Goal: Transaction & Acquisition: Obtain resource

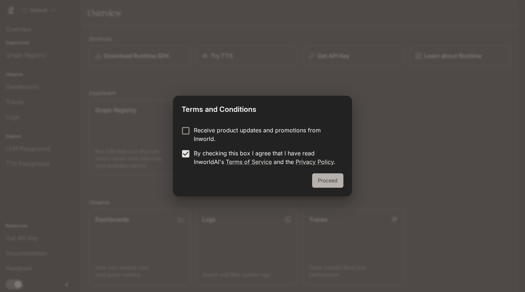
click at [335, 181] on button "Proceed" at bounding box center [327, 180] width 31 height 14
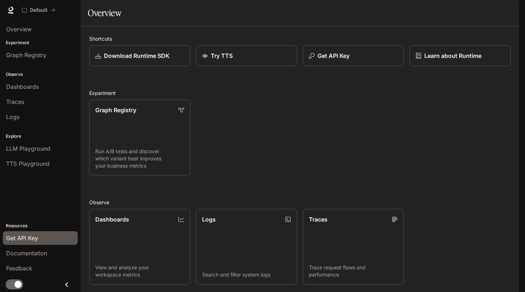
click at [16, 237] on span "Get API Key" at bounding box center [22, 238] width 32 height 9
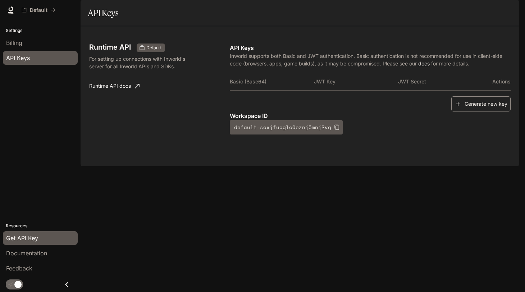
click at [472, 112] on button "Generate new key" at bounding box center [480, 103] width 59 height 15
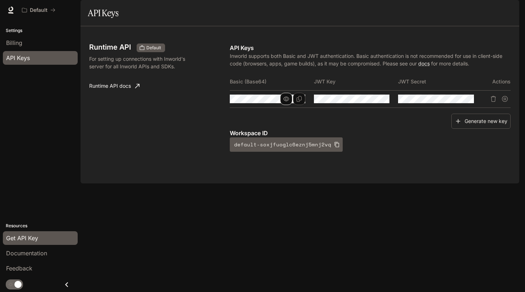
click at [286, 102] on icon "button" at bounding box center [286, 99] width 6 height 6
click at [300, 102] on icon "Copy Basic (Base64)" at bounding box center [299, 99] width 6 height 6
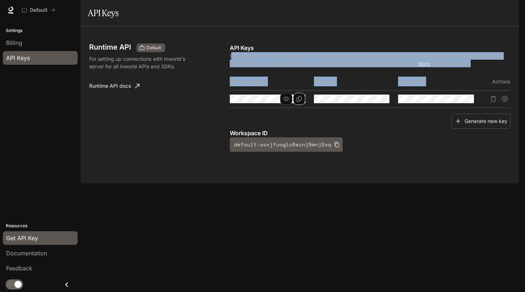
drag, startPoint x: 230, startPoint y: 77, endPoint x: 437, endPoint y: 101, distance: 207.6
click at [437, 101] on div "API Keys Inworld supports both Basic and JWT authentication. Basic authenticati…" at bounding box center [370, 97] width 281 height 108
copy div "nworld supports both Basic and JWT authentication. Basic authentication is not …"
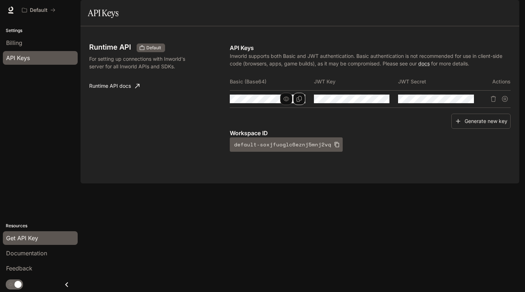
click at [355, 129] on div "Generate new key" at bounding box center [370, 121] width 281 height 15
click at [300, 102] on icon "Copy Basic (Base64)" at bounding box center [299, 99] width 6 height 6
click at [300, 102] on icon "Copy Basic (Base64)" at bounding box center [298, 99] width 5 height 6
click at [334, 147] on icon "button" at bounding box center [337, 145] width 6 height 6
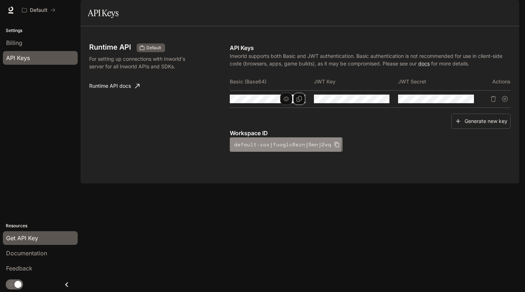
click at [285, 152] on button "default-soxjfuoglc6eznj5mnj2vq" at bounding box center [286, 144] width 113 height 14
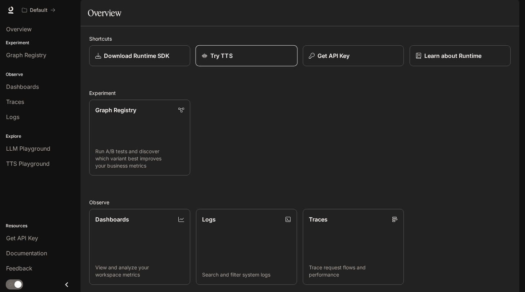
click at [227, 60] on p "Try TTS" at bounding box center [221, 55] width 22 height 9
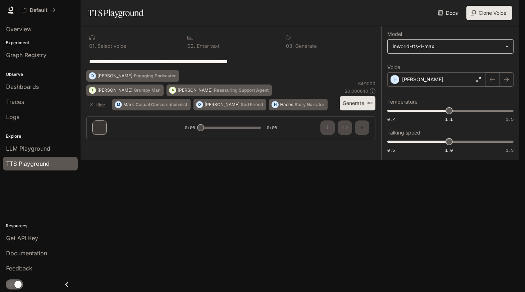
click at [437, 68] on body "**********" at bounding box center [262, 146] width 525 height 292
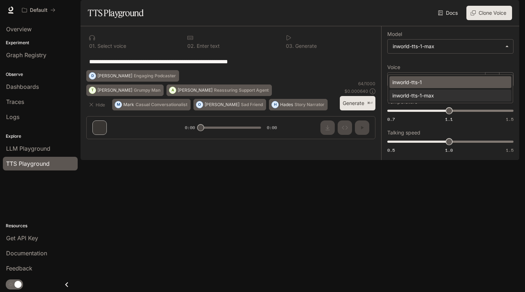
click at [423, 84] on div "inworld-tts-1" at bounding box center [448, 82] width 113 height 8
type input "**********"
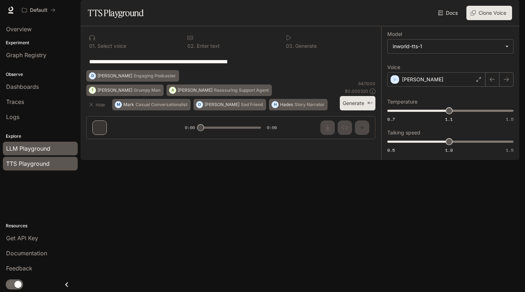
click at [58, 151] on div "LLM Playground" at bounding box center [40, 148] width 68 height 9
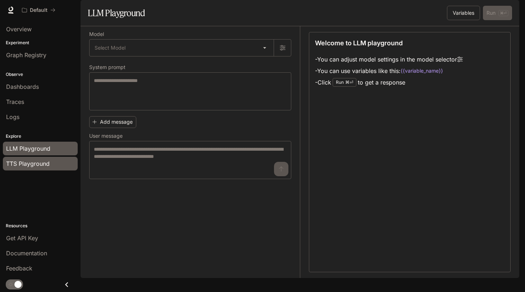
click at [49, 162] on span "TTS Playground" at bounding box center [27, 163] width 43 height 9
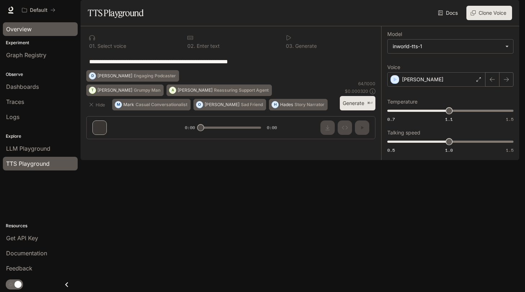
click at [20, 31] on span "Overview" at bounding box center [19, 29] width 26 height 9
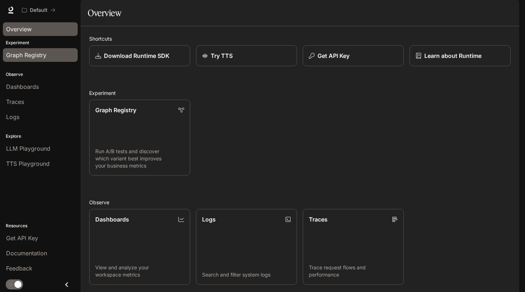
click at [30, 51] on span "Graph Registry" at bounding box center [26, 55] width 40 height 9
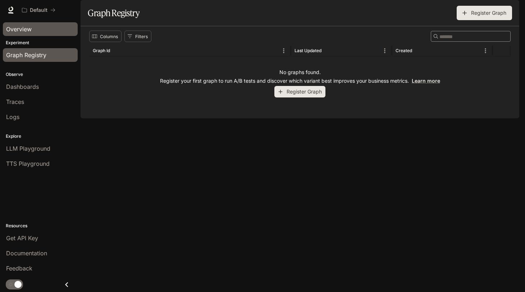
click at [26, 30] on span "Overview" at bounding box center [19, 29] width 26 height 9
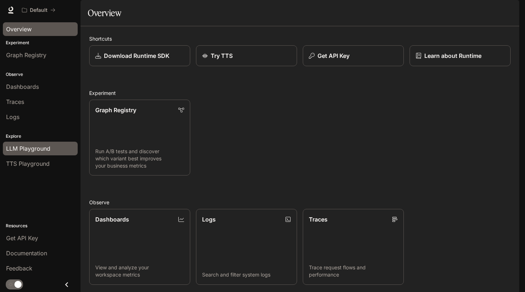
click at [43, 147] on span "LLM Playground" at bounding box center [28, 148] width 44 height 9
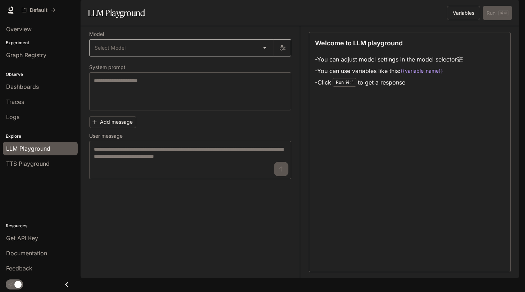
click at [185, 69] on body "Skip to main content Default Documentation Documentation Portal Overview Experi…" at bounding box center [262, 146] width 525 height 292
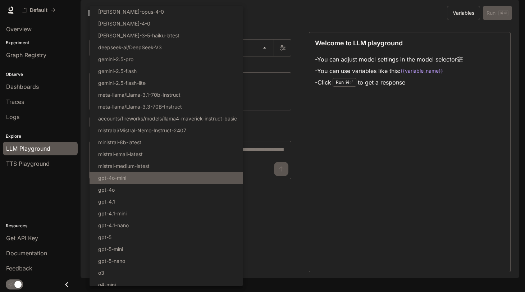
click at [136, 178] on li "gpt-4o-mini" at bounding box center [165, 178] width 153 height 12
type input "**********"
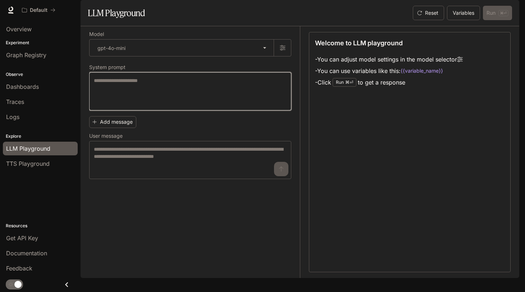
click at [157, 106] on textarea at bounding box center [190, 91] width 193 height 29
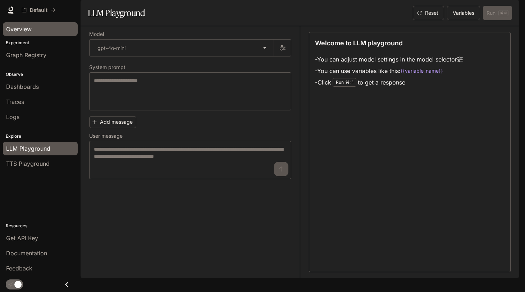
click at [22, 26] on span "Overview" at bounding box center [19, 29] width 26 height 9
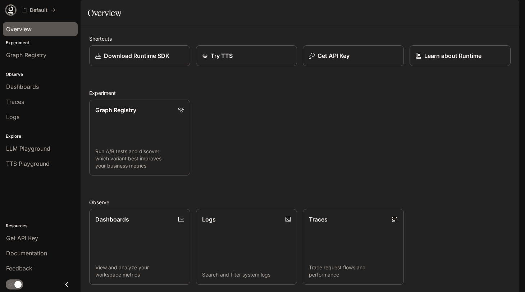
click at [10, 10] on icon at bounding box center [11, 8] width 5 height 5
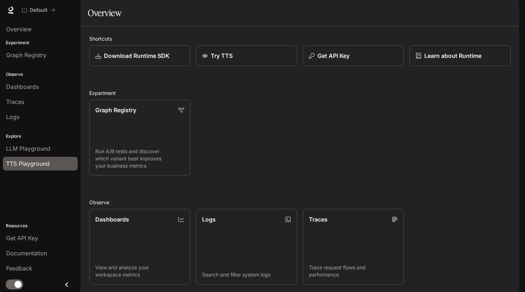
click at [28, 160] on span "TTS Playground" at bounding box center [27, 163] width 43 height 9
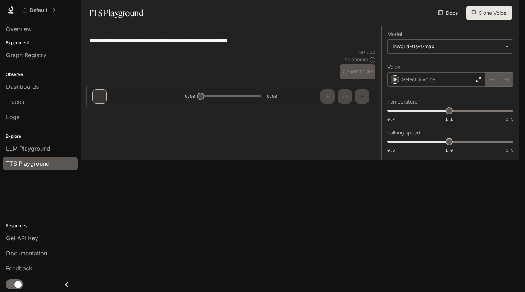
type input "**********"
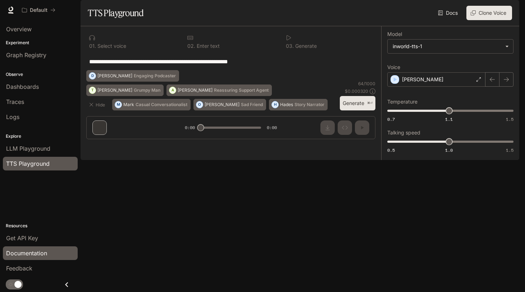
click at [41, 253] on span "Documentation" at bounding box center [26, 253] width 41 height 9
click at [501, 20] on button "Clone Voice" at bounding box center [489, 13] width 46 height 14
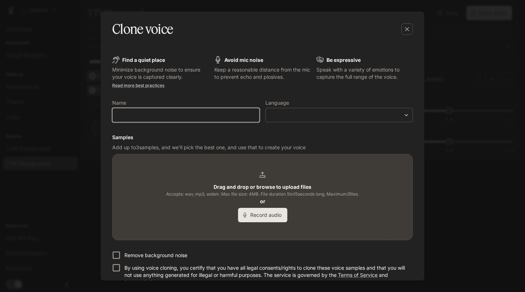
click at [216, 118] on input "text" at bounding box center [185, 114] width 147 height 7
type input "****"
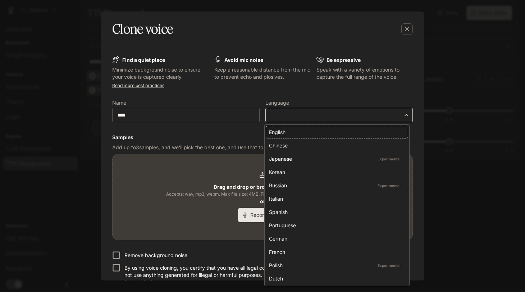
click at [330, 114] on body "**********" at bounding box center [262, 146] width 525 height 292
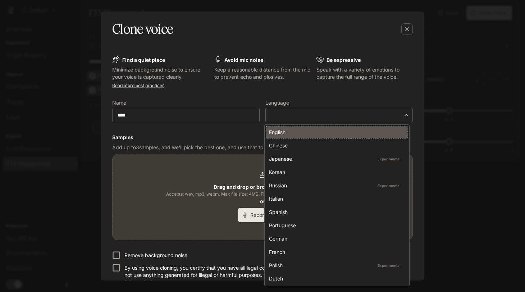
click at [313, 133] on div "English" at bounding box center [335, 132] width 133 height 8
type input "*****"
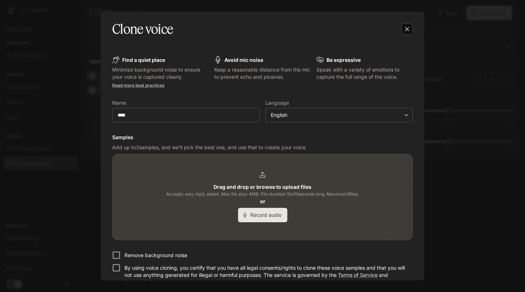
click at [404, 27] on icon "button" at bounding box center [406, 29] width 7 height 7
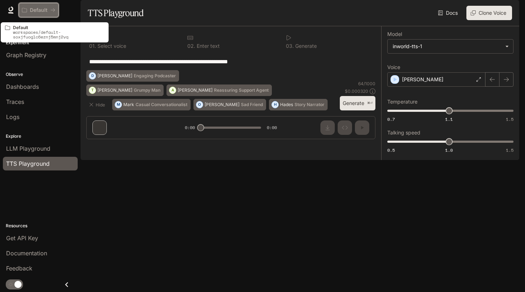
click at [47, 10] on div "Default" at bounding box center [36, 10] width 28 height 6
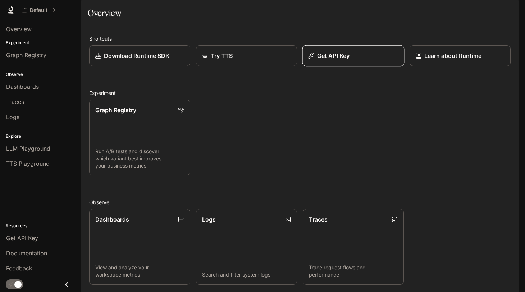
click at [353, 60] on div "Get API Key" at bounding box center [352, 55] width 89 height 9
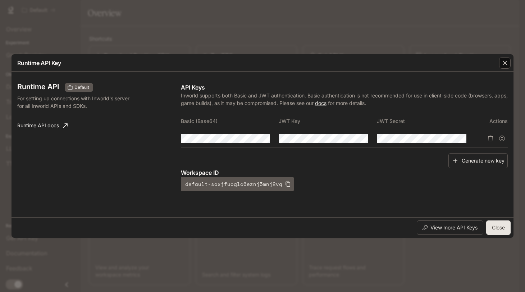
click at [502, 64] on icon "button" at bounding box center [504, 62] width 7 height 7
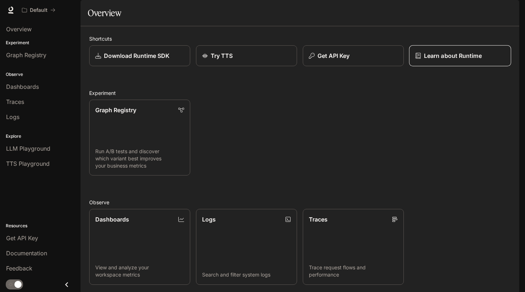
click at [448, 60] on p "Learn about Runtime" at bounding box center [453, 55] width 58 height 9
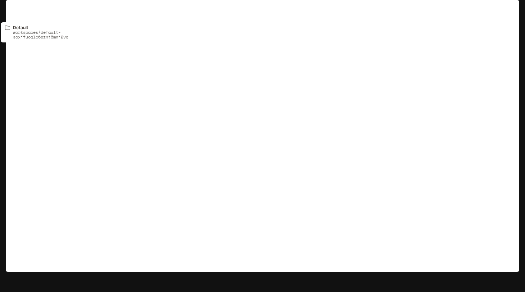
click at [41, 10] on p "Default" at bounding box center [39, 10] width 18 height 6
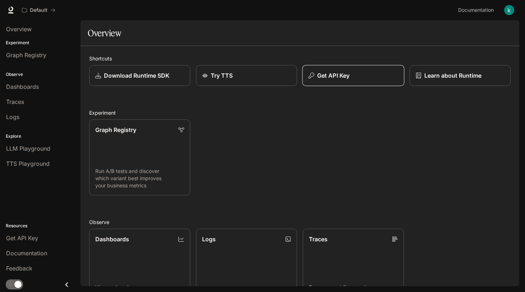
click at [349, 72] on div "Get API Key" at bounding box center [352, 75] width 89 height 9
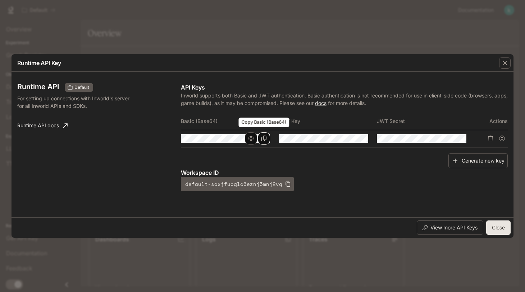
click at [267, 139] on button "Copy Basic (Base64)" at bounding box center [264, 138] width 12 height 12
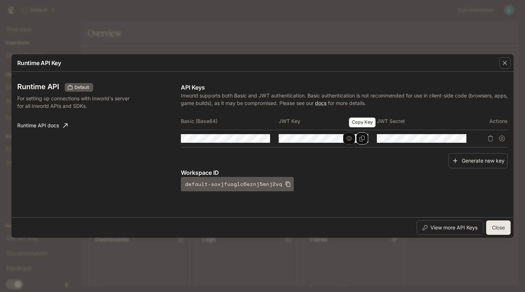
click at [361, 139] on icon "Copy Key" at bounding box center [362, 138] width 6 height 6
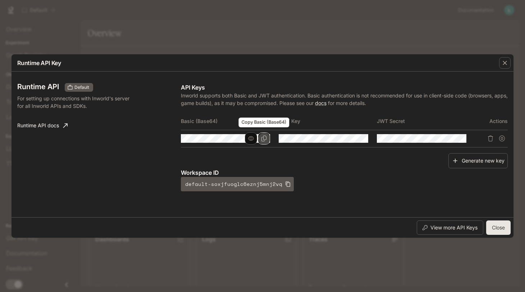
click at [264, 137] on icon "Copy Basic (Base64)" at bounding box center [264, 138] width 6 height 6
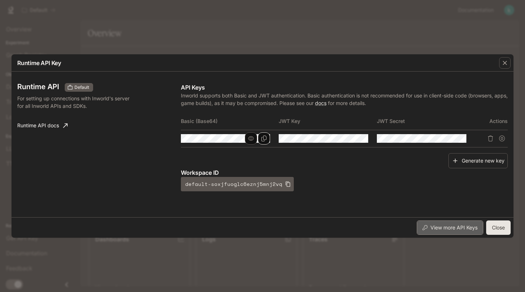
click at [440, 230] on button "View more API Keys" at bounding box center [449, 227] width 66 height 14
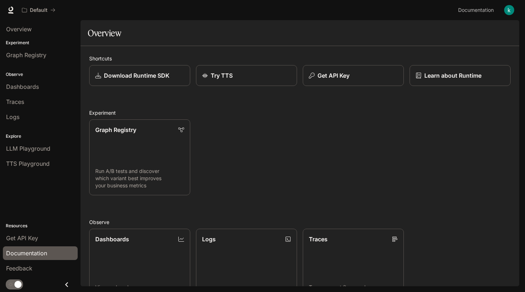
click at [48, 251] on div "Documentation" at bounding box center [40, 253] width 68 height 9
